Goal: Transaction & Acquisition: Download file/media

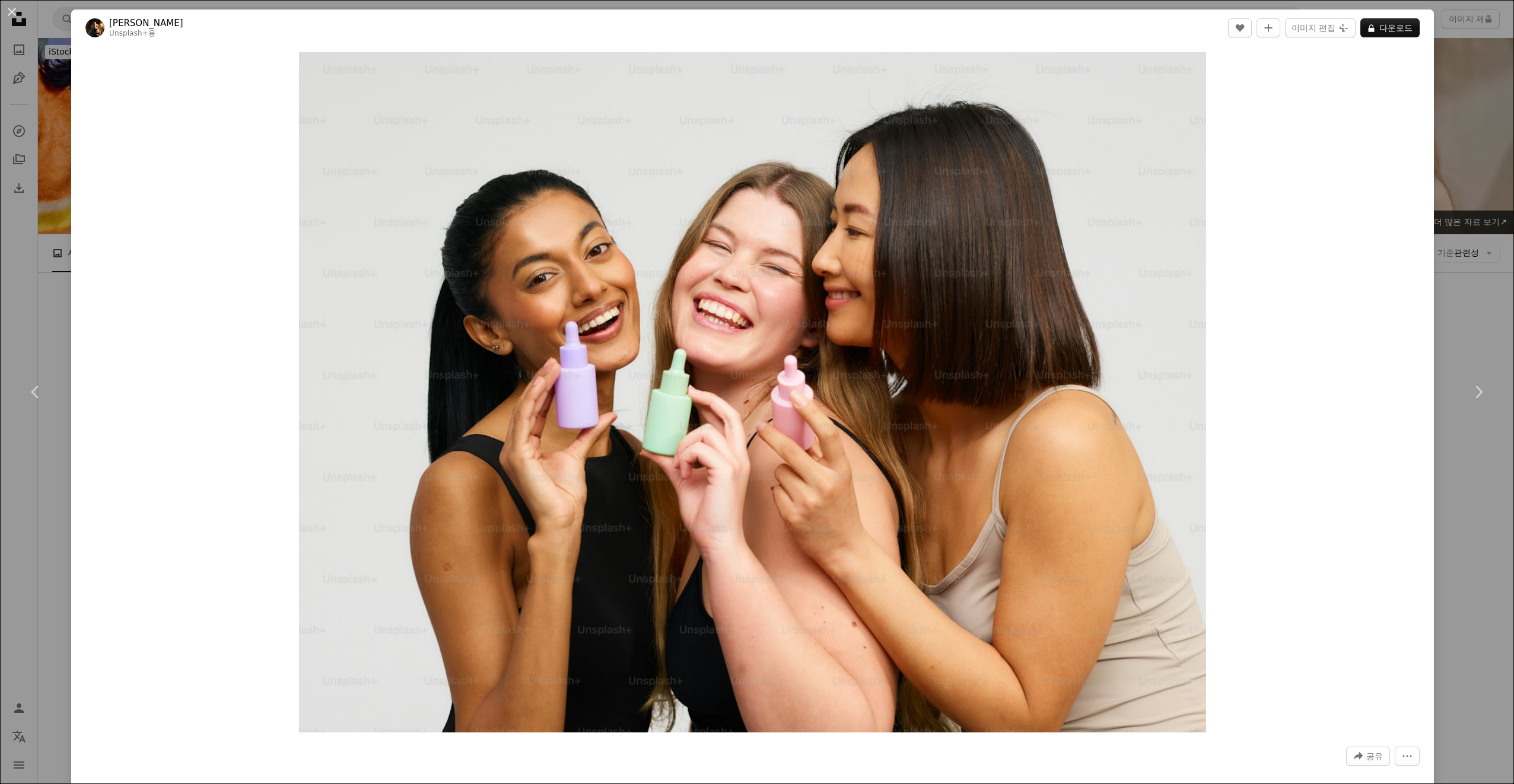
scroll to position [17019, 0]
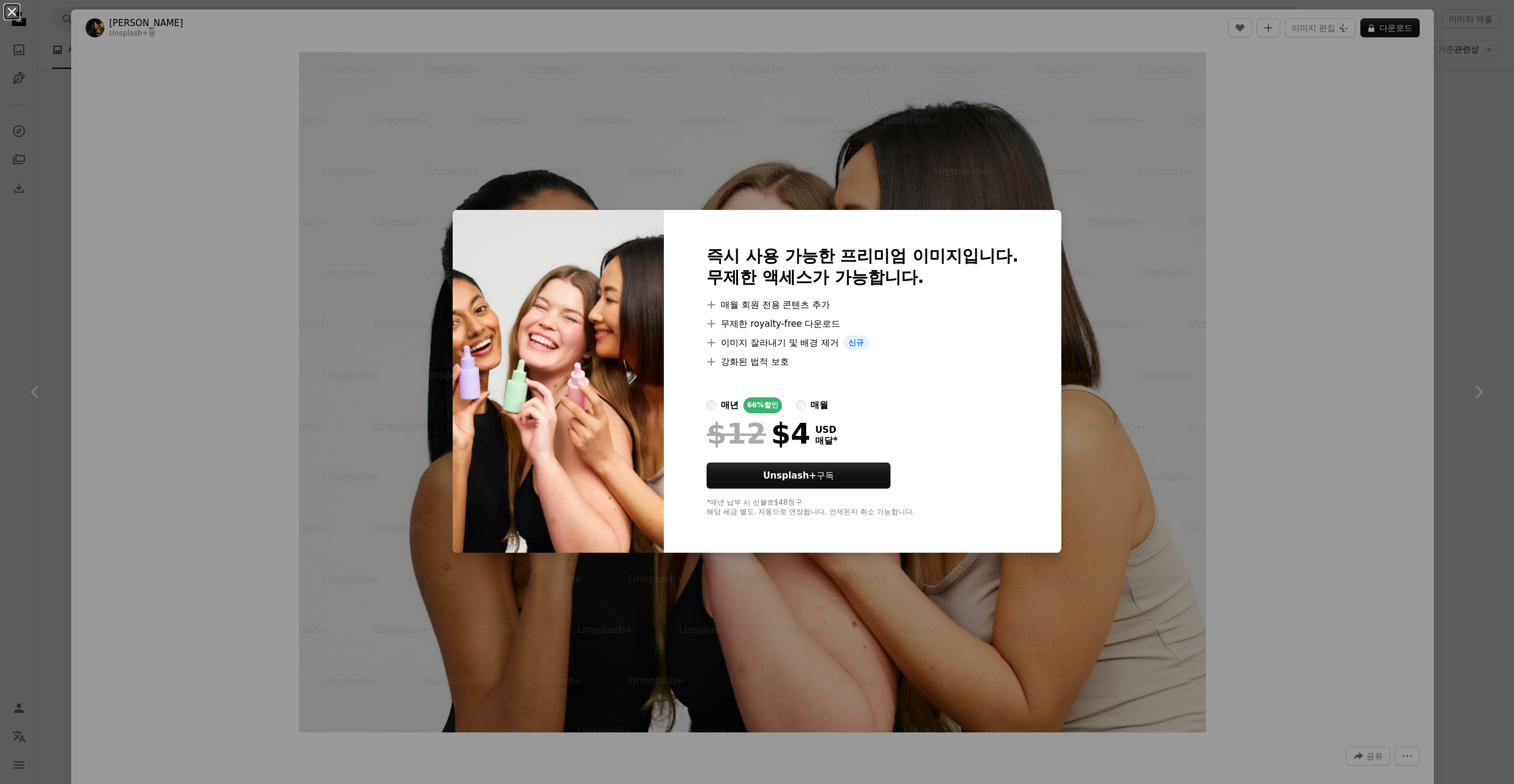
click at [7, 7] on button "An X shape" at bounding box center [12, 12] width 14 height 14
